Goal: Task Accomplishment & Management: Use online tool/utility

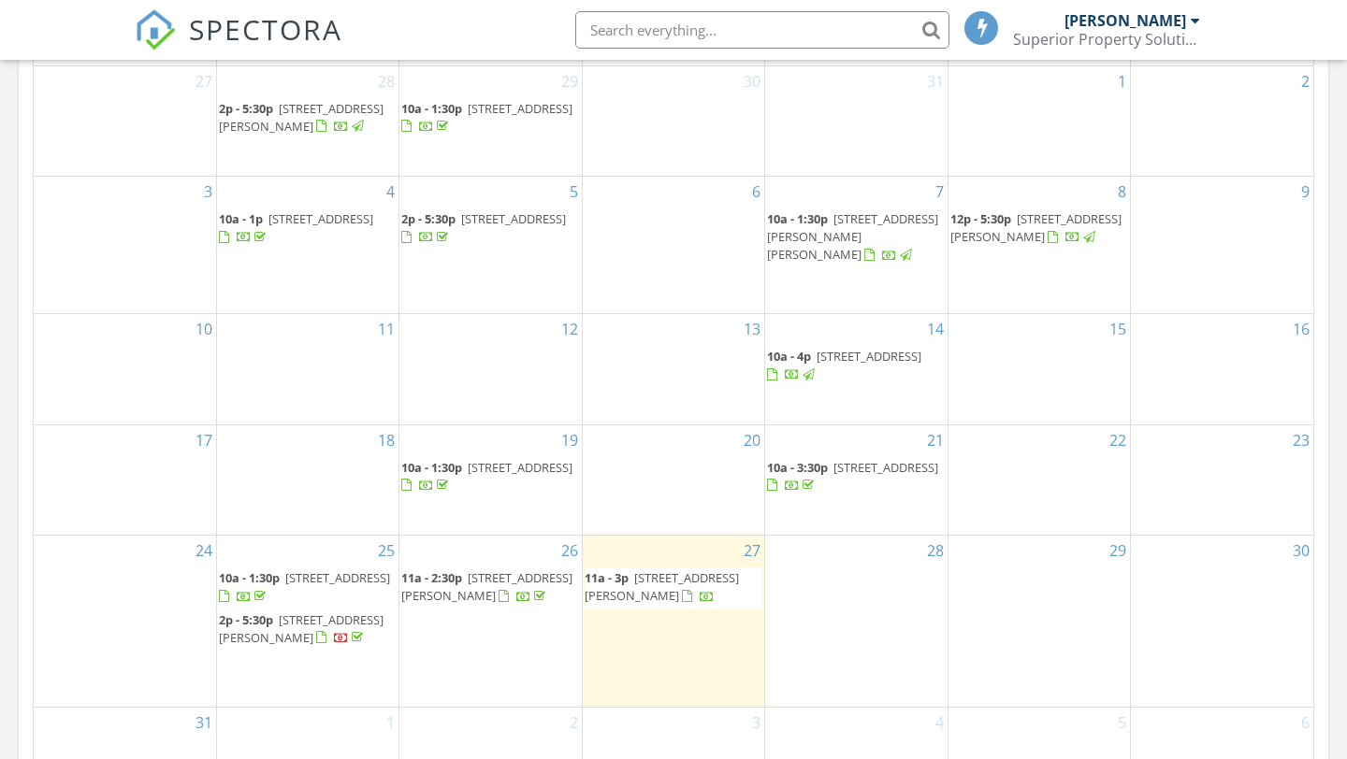
scroll to position [971, 0]
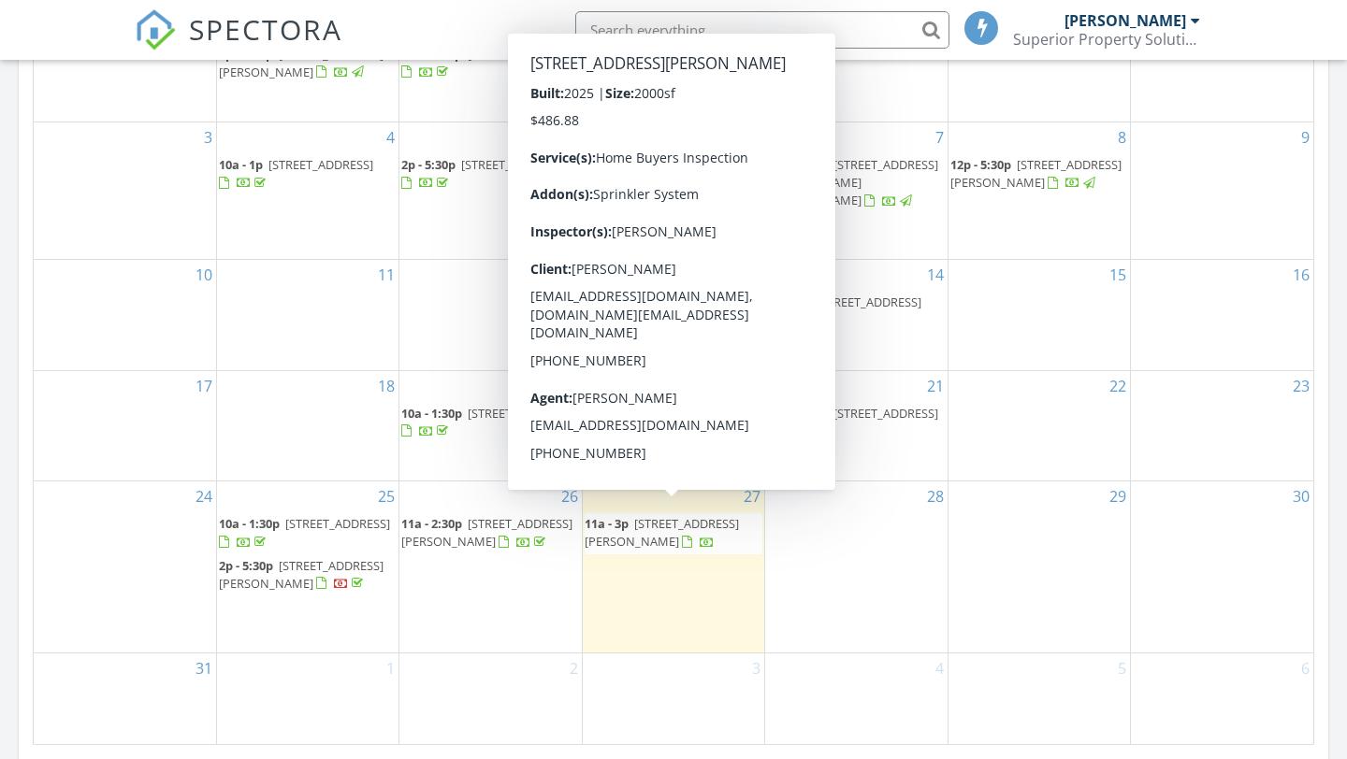
click at [637, 533] on span "[STREET_ADDRESS][PERSON_NAME]" at bounding box center [662, 532] width 154 height 35
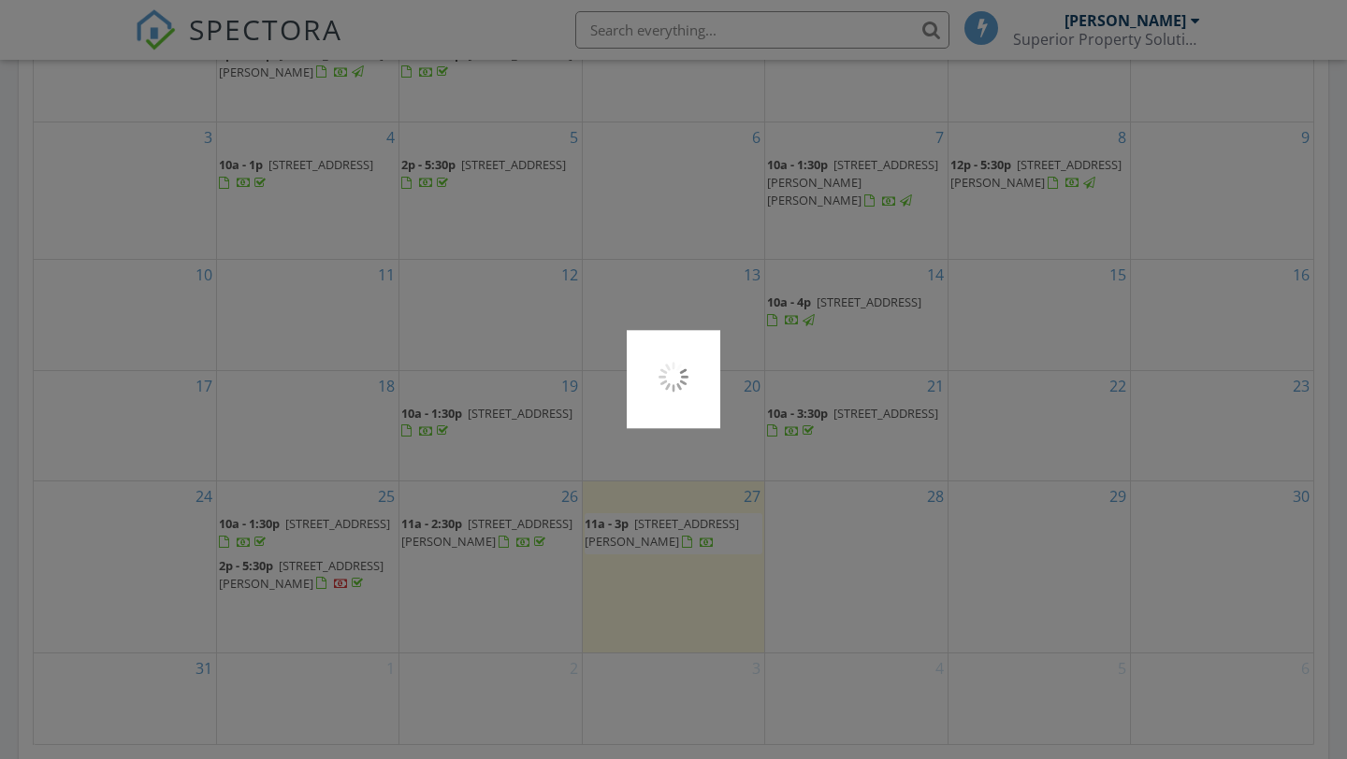
scroll to position [0, 0]
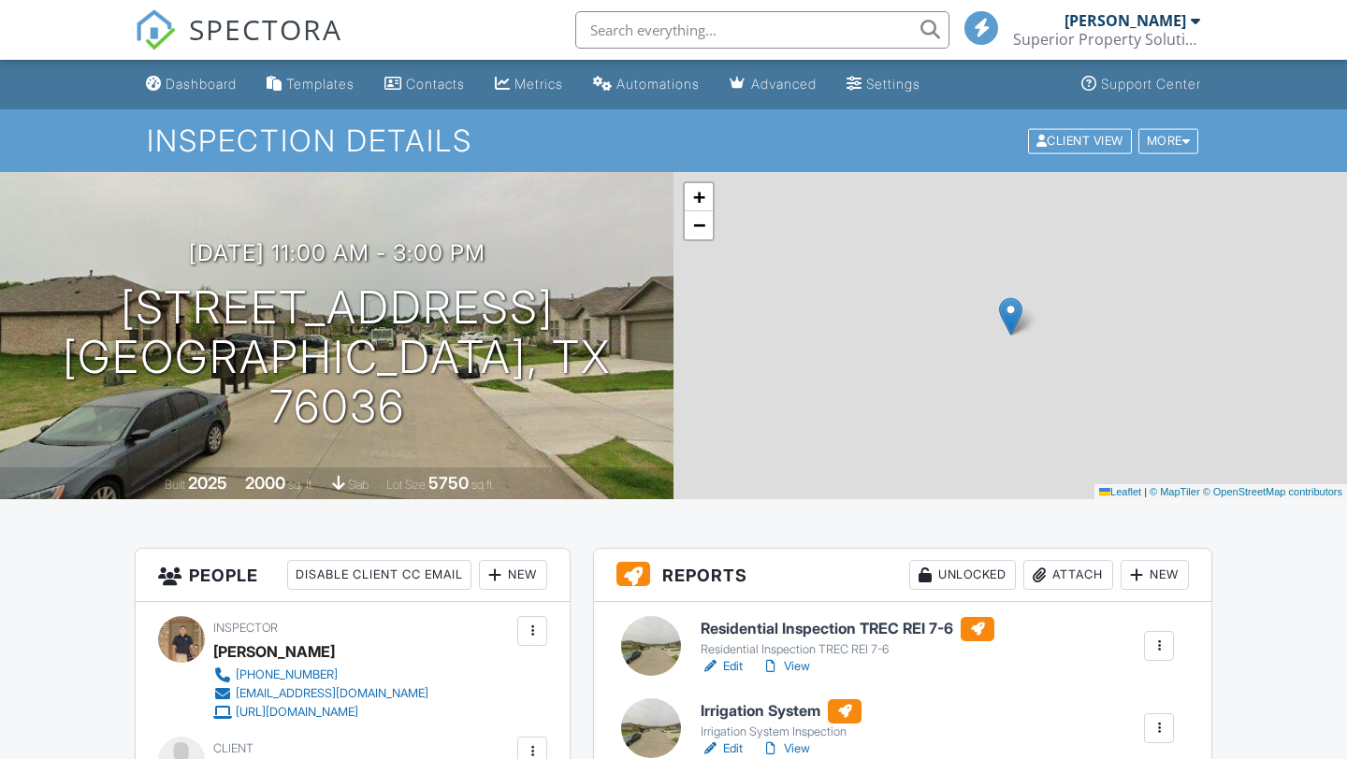
scroll to position [245, 0]
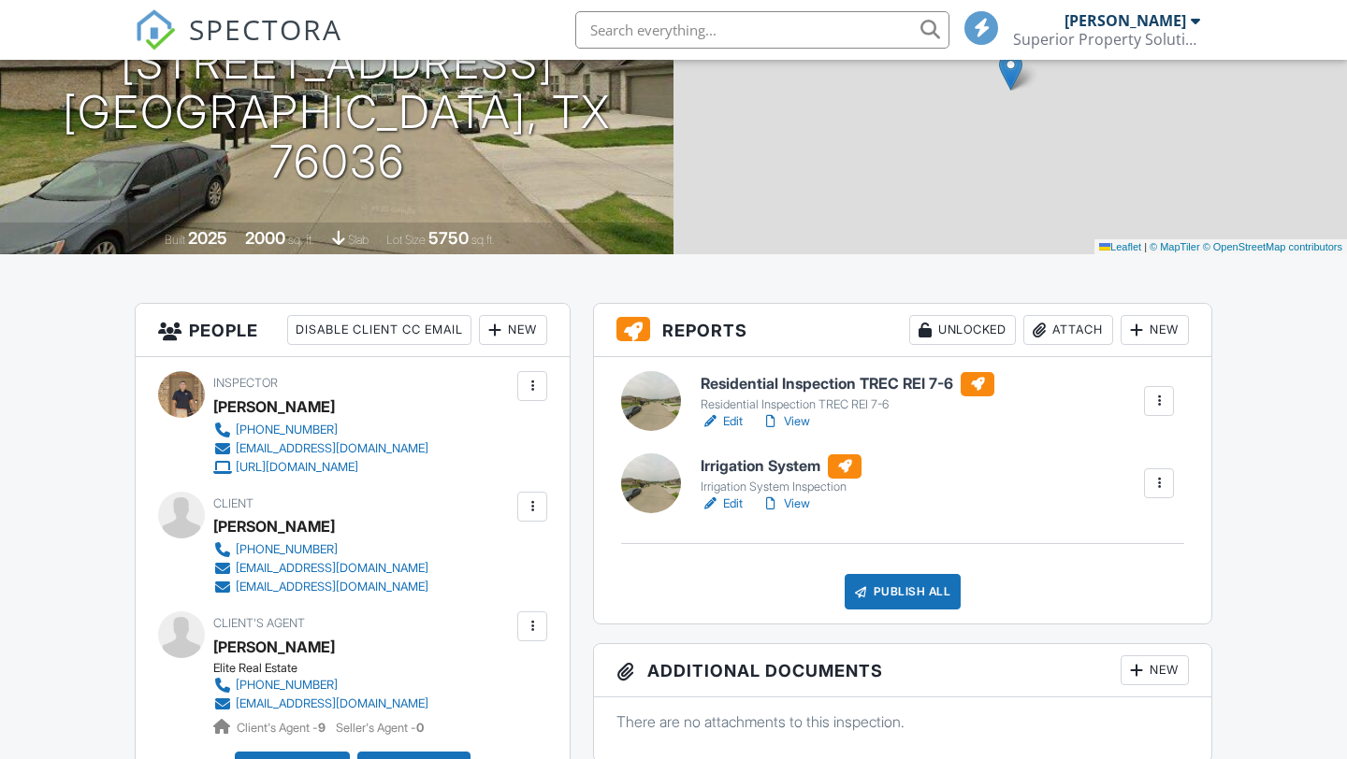
click at [770, 390] on h6 "Residential Inspection TREC REI 7-6" at bounding box center [847, 384] width 294 height 24
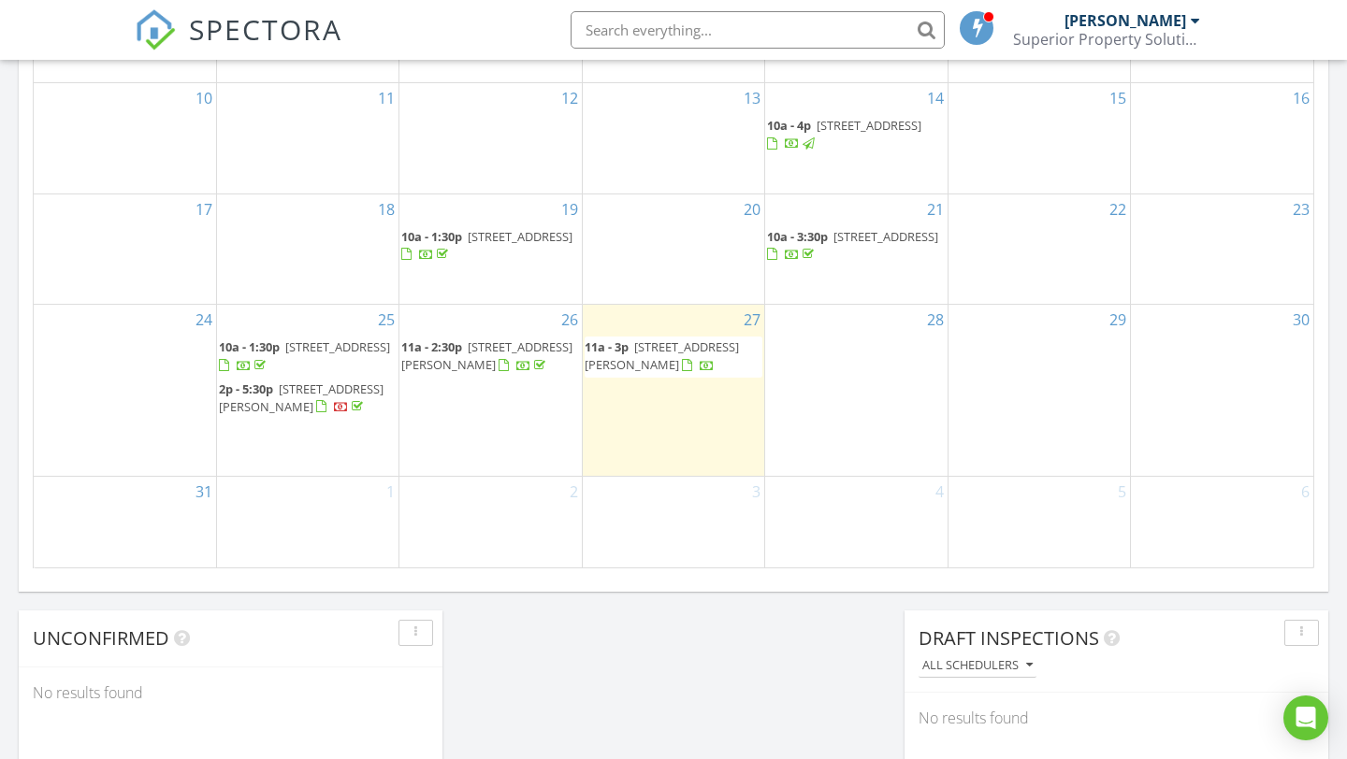
scroll to position [1148, 0]
click at [616, 363] on span "[STREET_ADDRESS][PERSON_NAME]" at bounding box center [662, 355] width 154 height 35
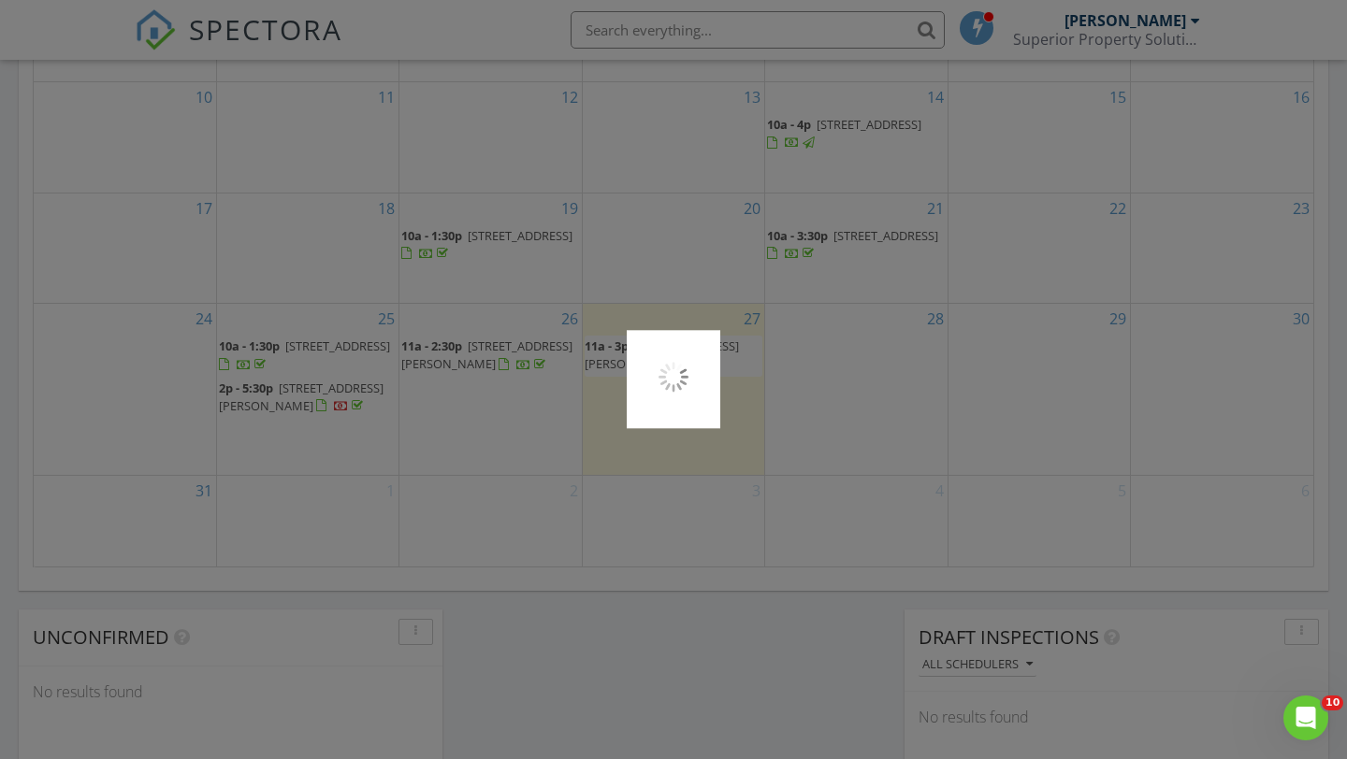
scroll to position [0, 0]
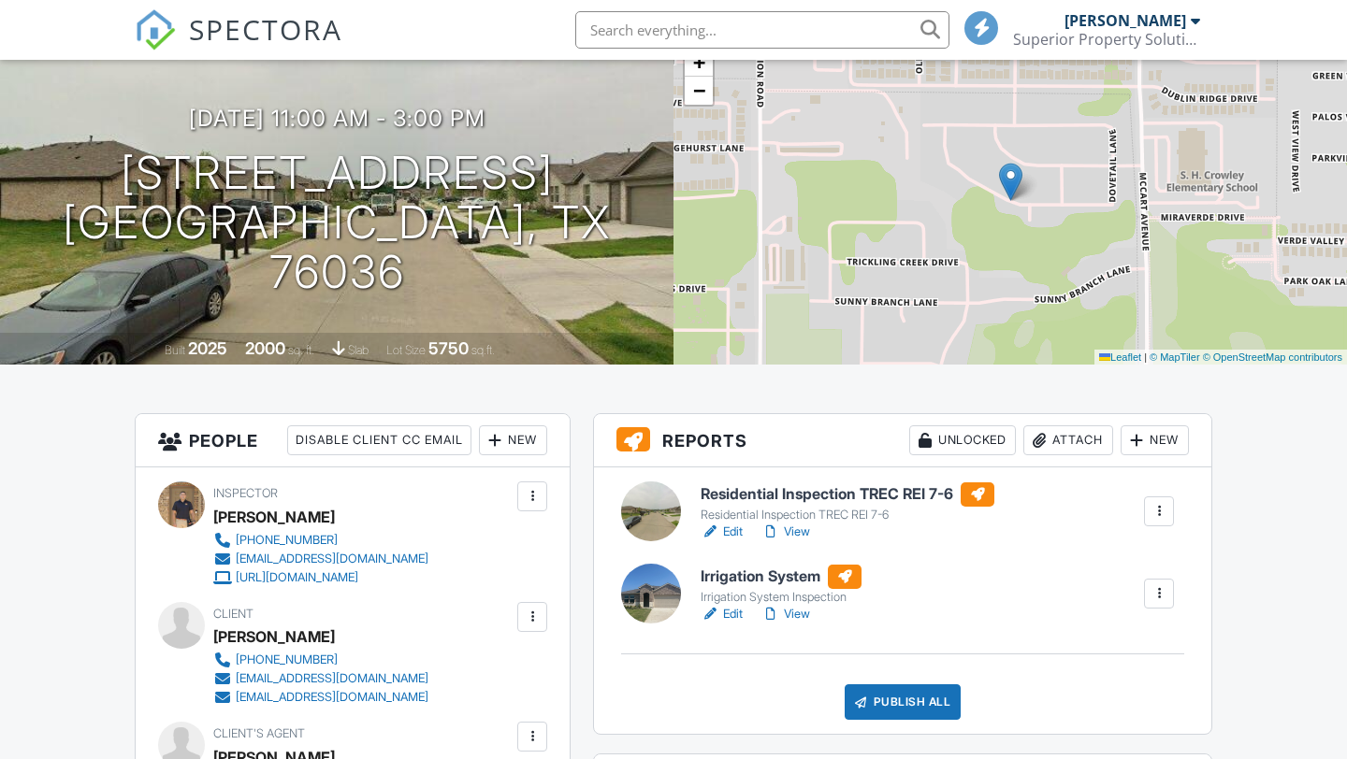
scroll to position [140, 0]
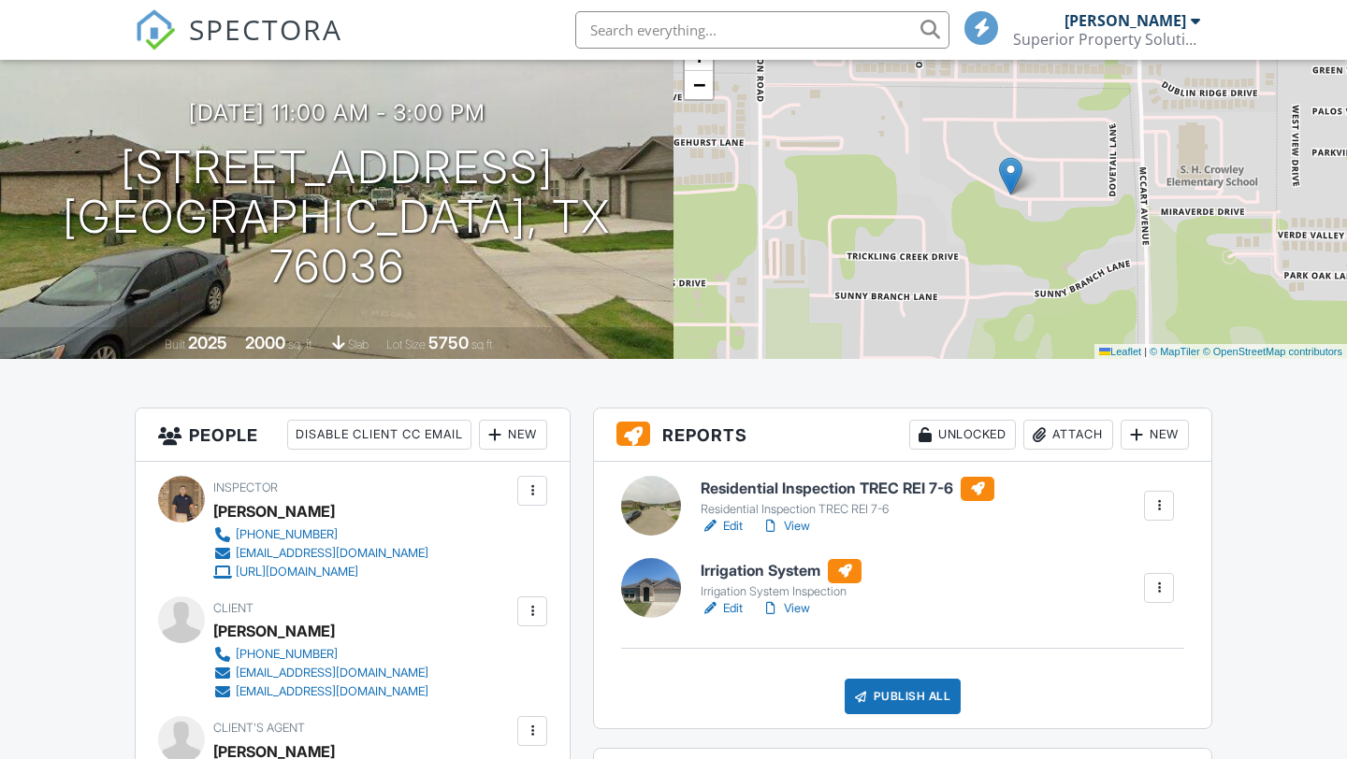
click at [790, 491] on h6 "Residential Inspection TREC REI 7-6" at bounding box center [847, 489] width 294 height 24
